Goal: Submit feedback/report problem

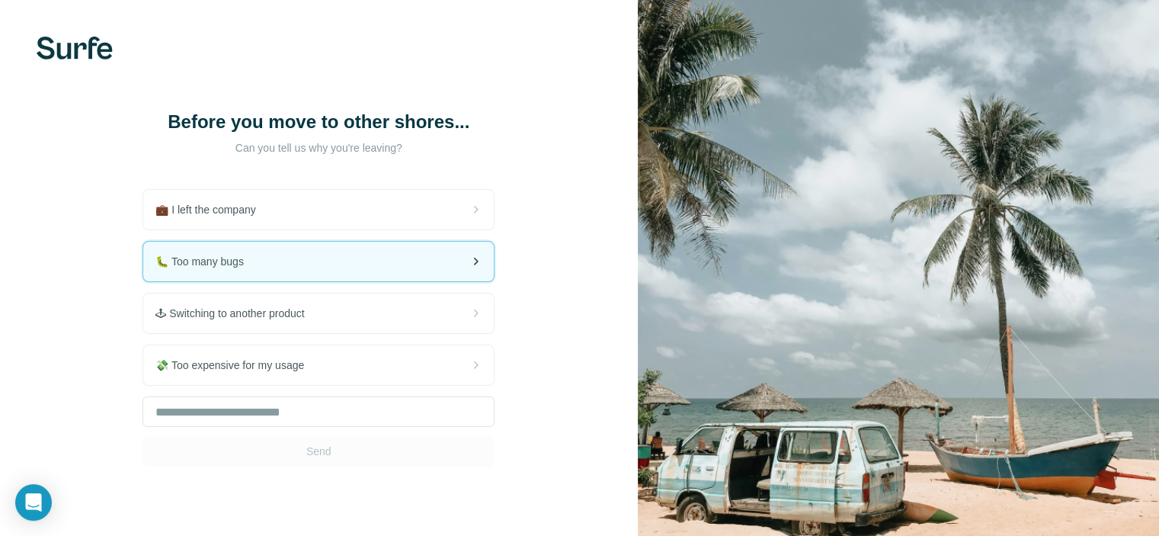
click at [454, 256] on div "🐛 Too many bugs" at bounding box center [318, 262] width 351 height 40
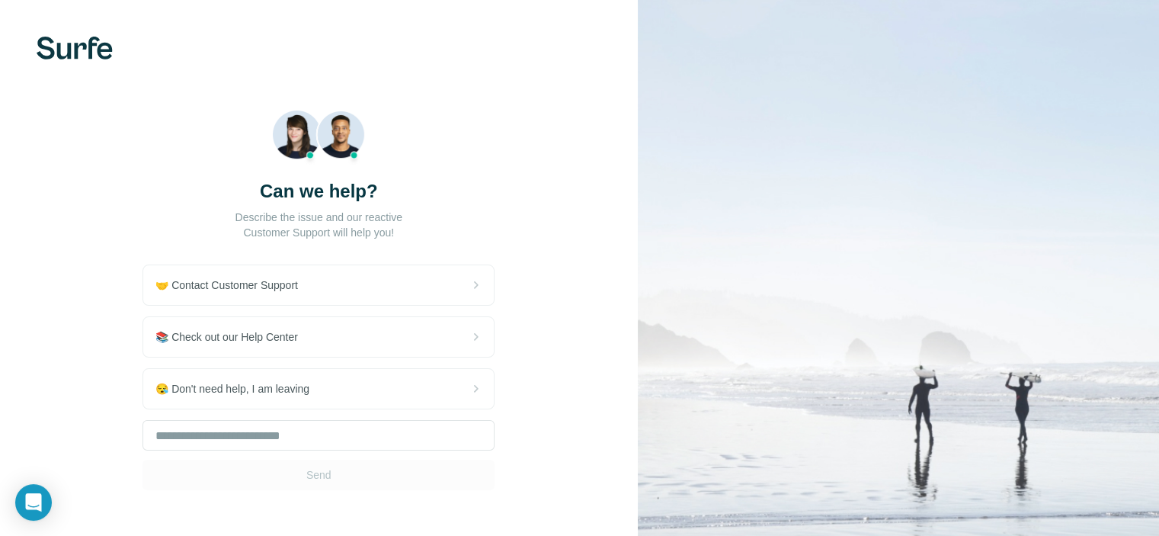
click at [399, 317] on div "📚 Check out our Help Center" at bounding box center [318, 337] width 351 height 40
